Goal: Task Accomplishment & Management: Manage account settings

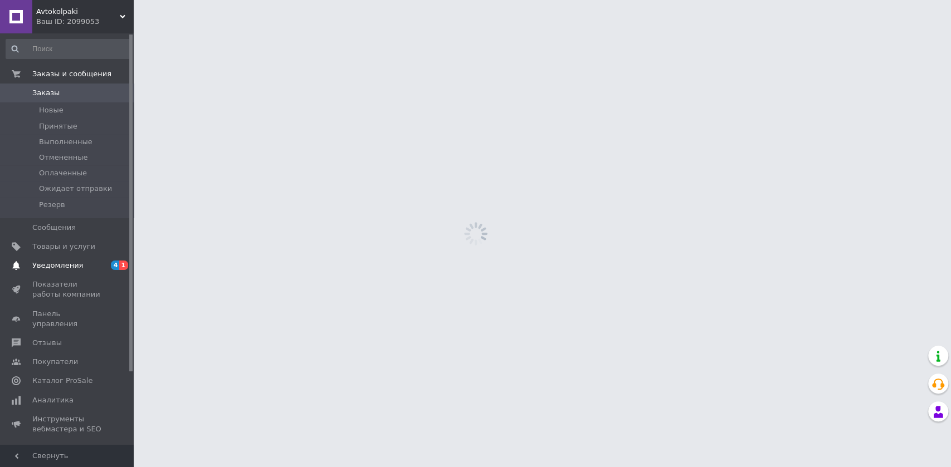
click at [92, 270] on span "Уведомления" at bounding box center [67, 266] width 71 height 10
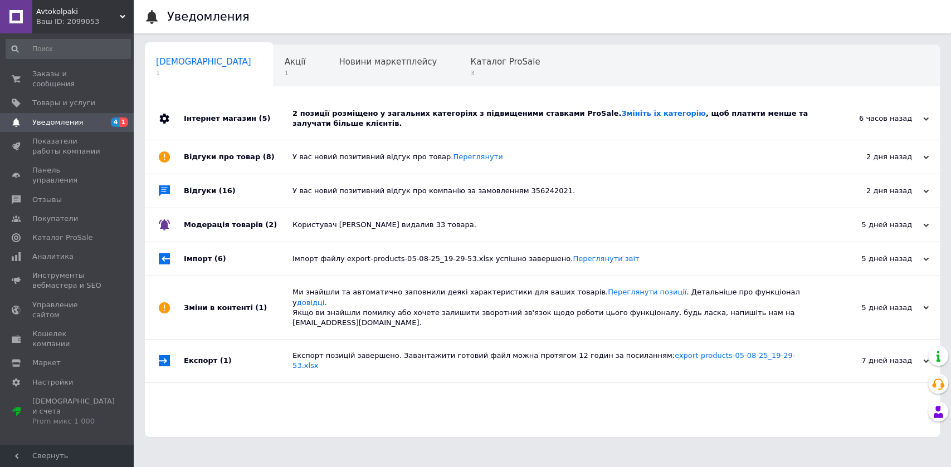
drag, startPoint x: 53, startPoint y: 70, endPoint x: 74, endPoint y: 1, distance: 71.9
click at [54, 69] on span "Заказы и сообщения" at bounding box center [67, 79] width 71 height 20
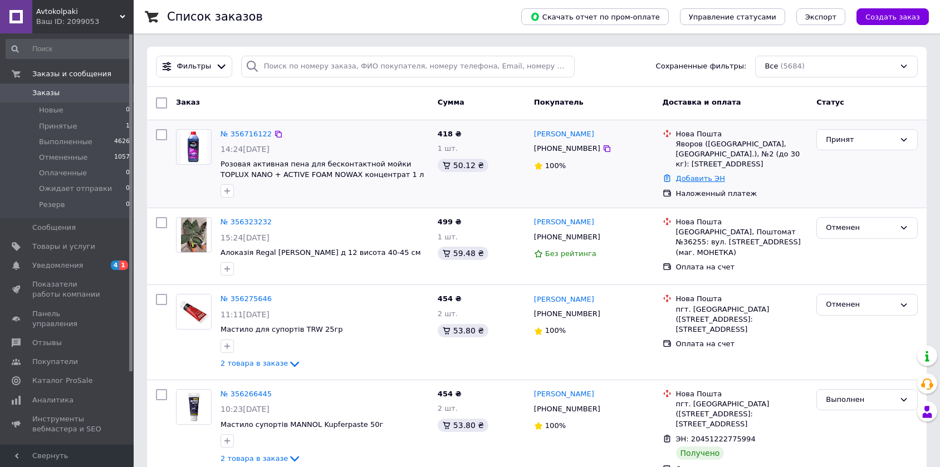
click at [705, 174] on link "Добавить ЭН" at bounding box center [700, 178] width 49 height 8
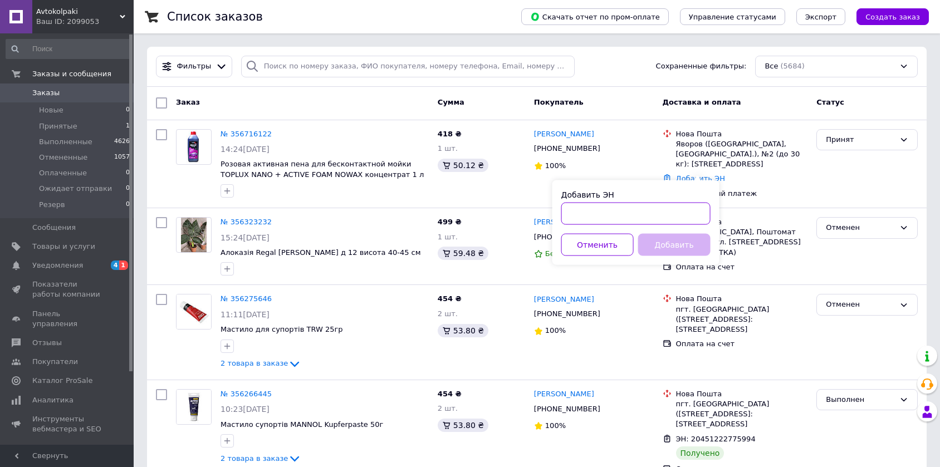
click at [644, 213] on input "Добавить ЭН" at bounding box center [635, 214] width 149 height 22
paste input "20451225291656"
type input "20451225291656"
click at [659, 244] on button "Добавить" at bounding box center [674, 245] width 72 height 22
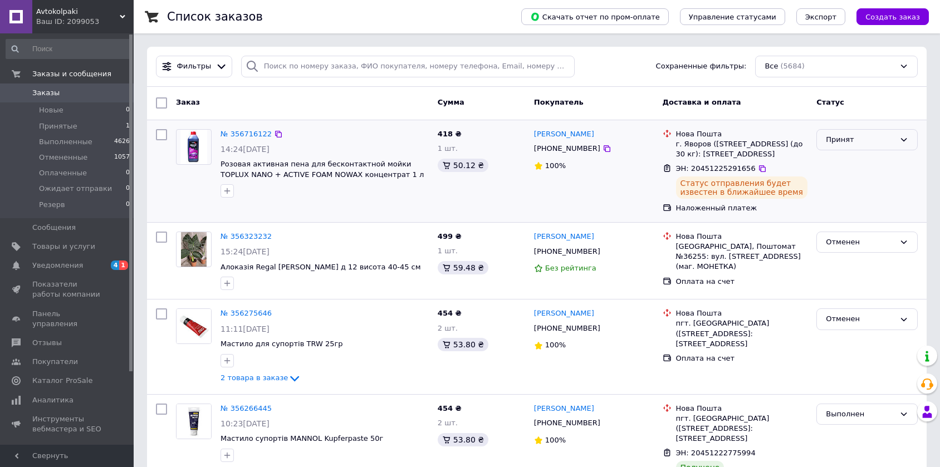
click at [851, 136] on div "Принят" at bounding box center [860, 140] width 69 height 12
click at [848, 169] on li "Выполнен" at bounding box center [867, 163] width 100 height 21
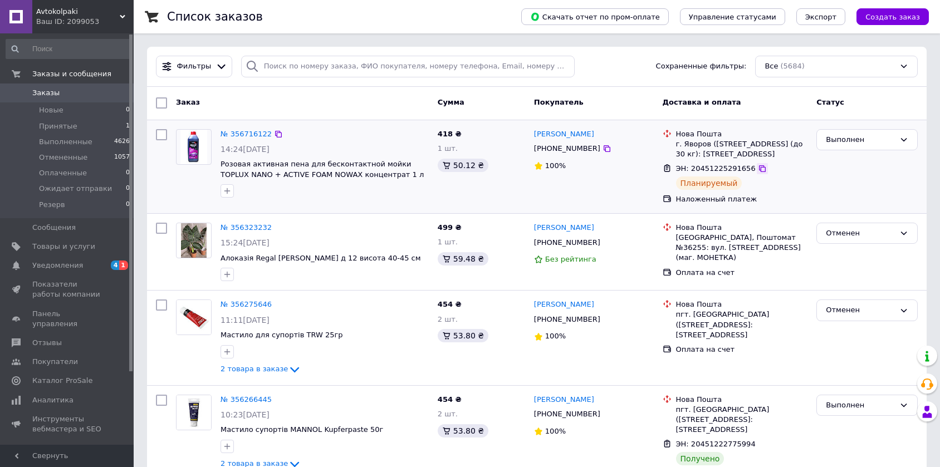
click at [758, 168] on icon at bounding box center [762, 168] width 9 height 9
